Goal: Transaction & Acquisition: Book appointment/travel/reservation

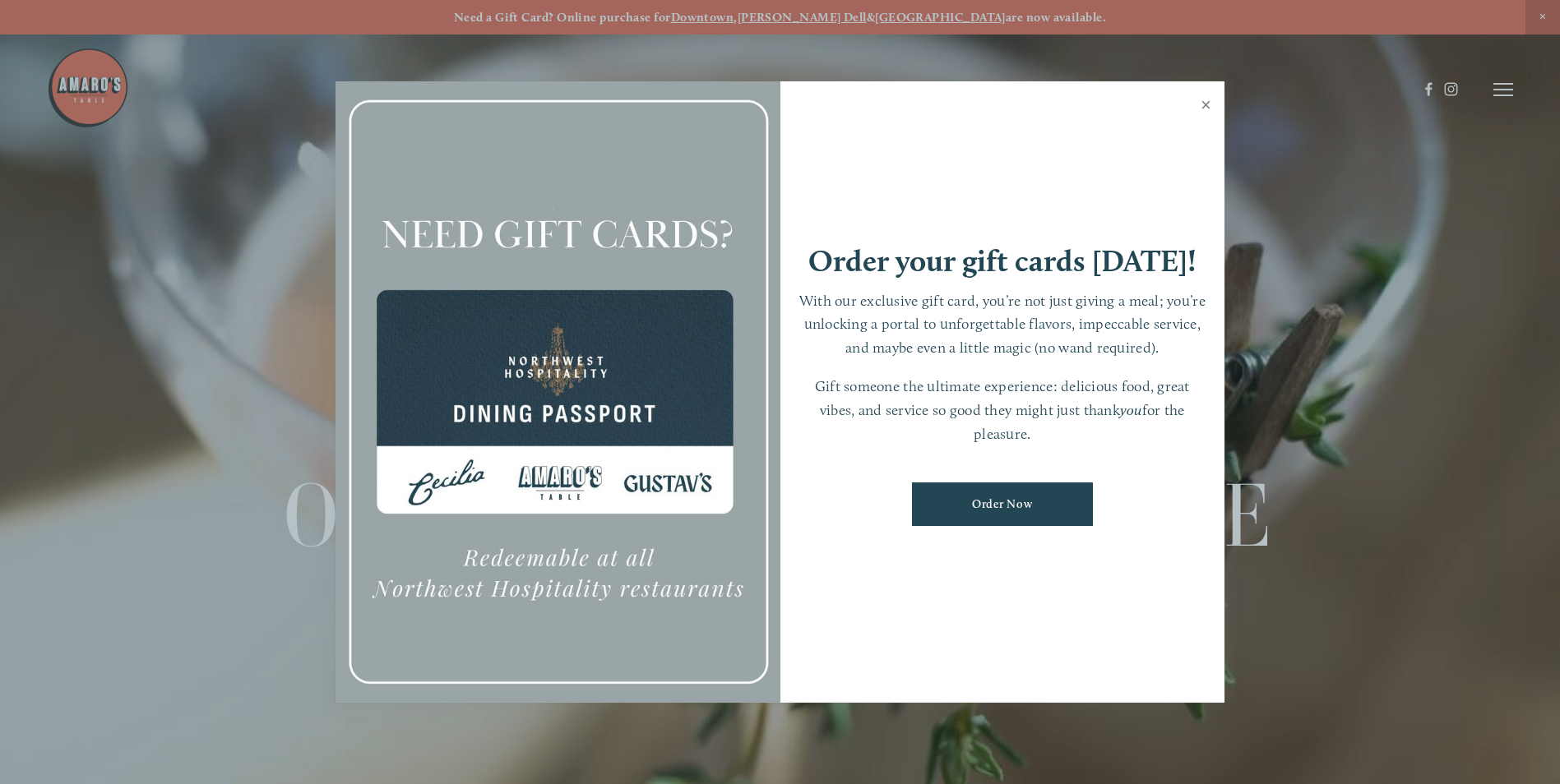
click at [1206, 106] on link "Close" at bounding box center [1206, 107] width 32 height 46
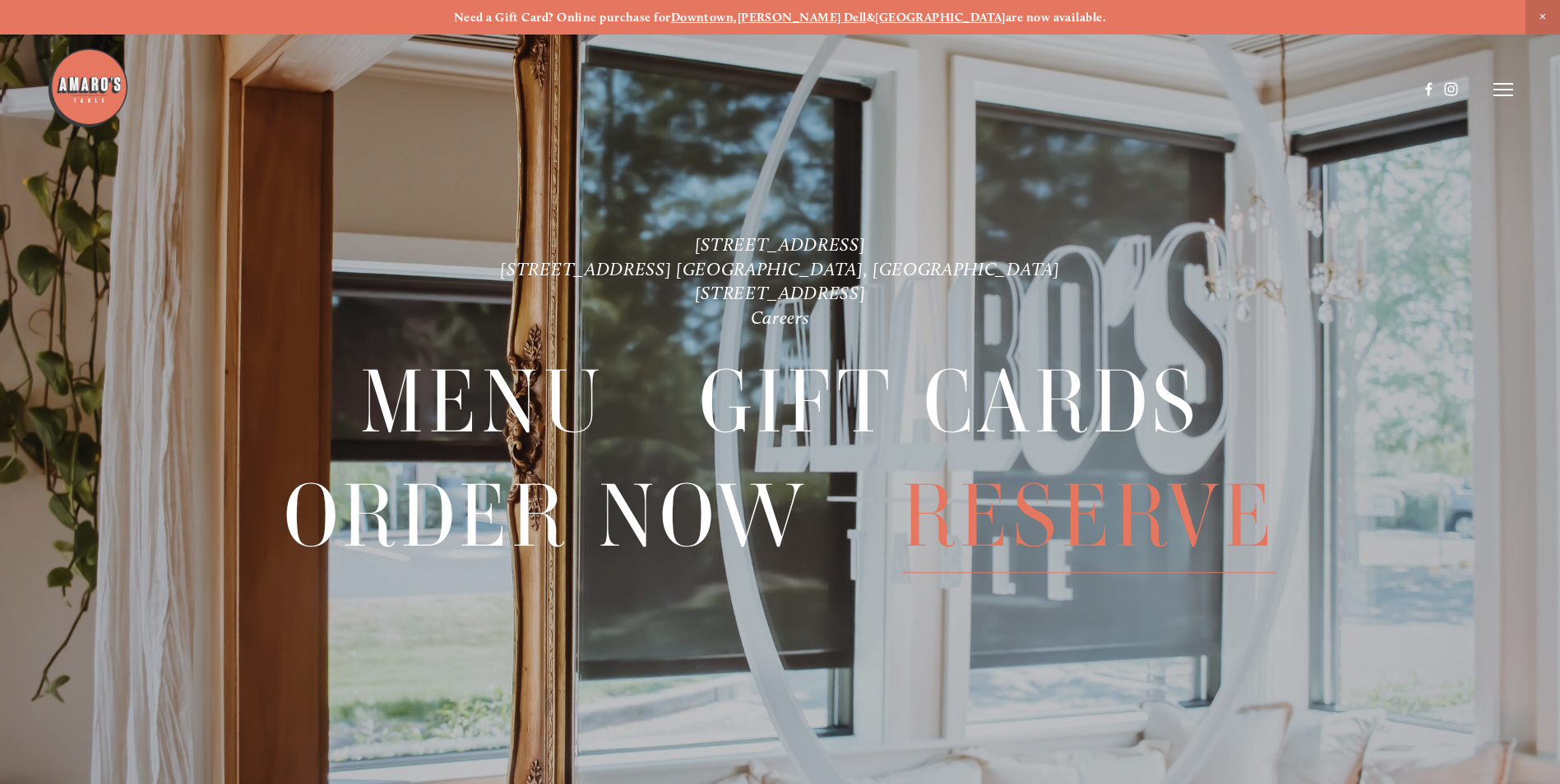
click at [1063, 515] on span "Reserve" at bounding box center [1089, 516] width 374 height 113
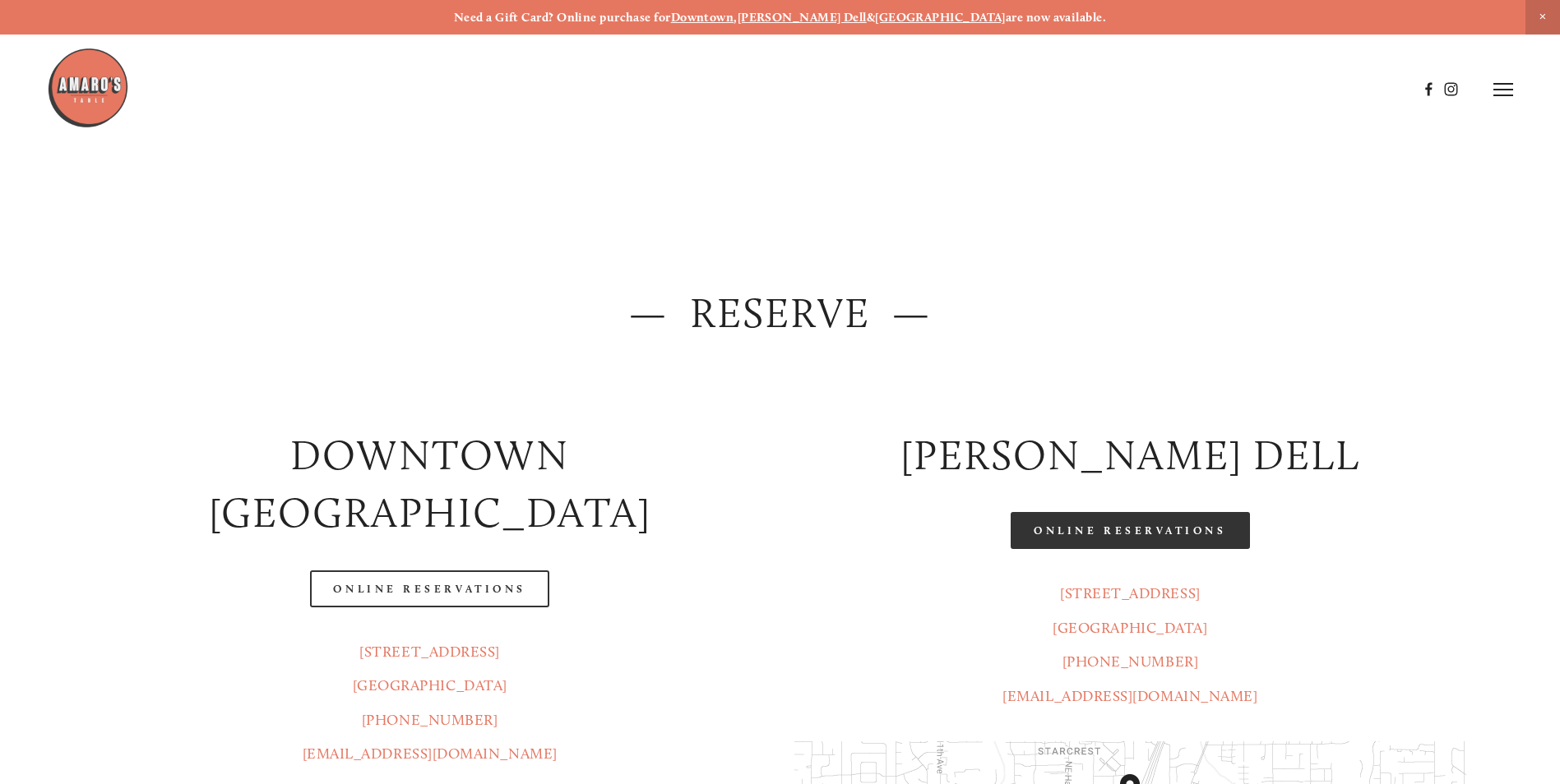
click at [1118, 524] on link "Online Reservations" at bounding box center [1130, 530] width 238 height 37
